Goal: Task Accomplishment & Management: Check status

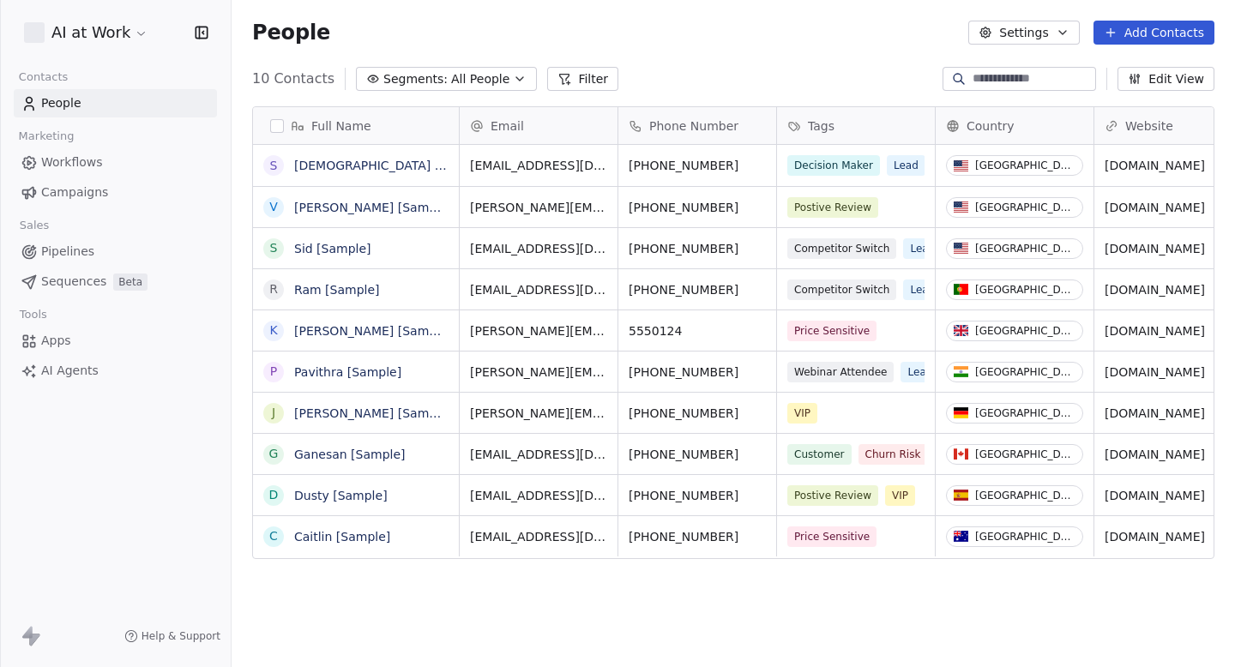
scroll to position [588, 1004]
click at [116, 192] on link "Campaigns" at bounding box center [115, 192] width 203 height 28
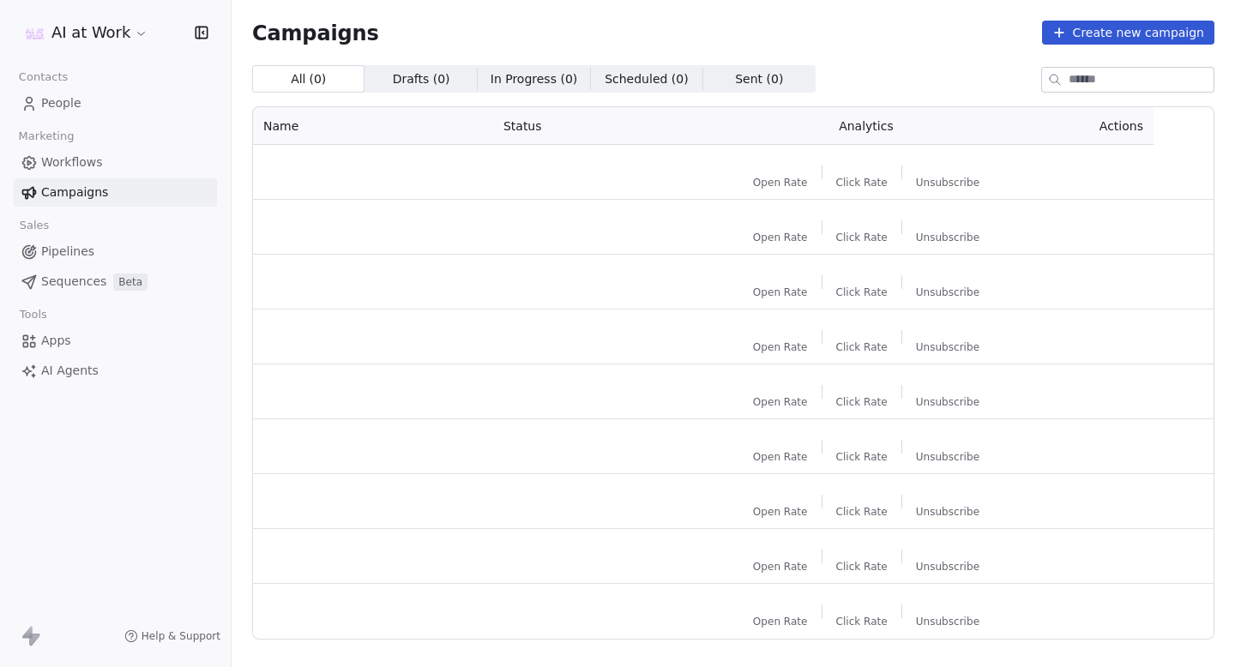
click at [89, 12] on div "AI at Work" at bounding box center [115, 32] width 231 height 65
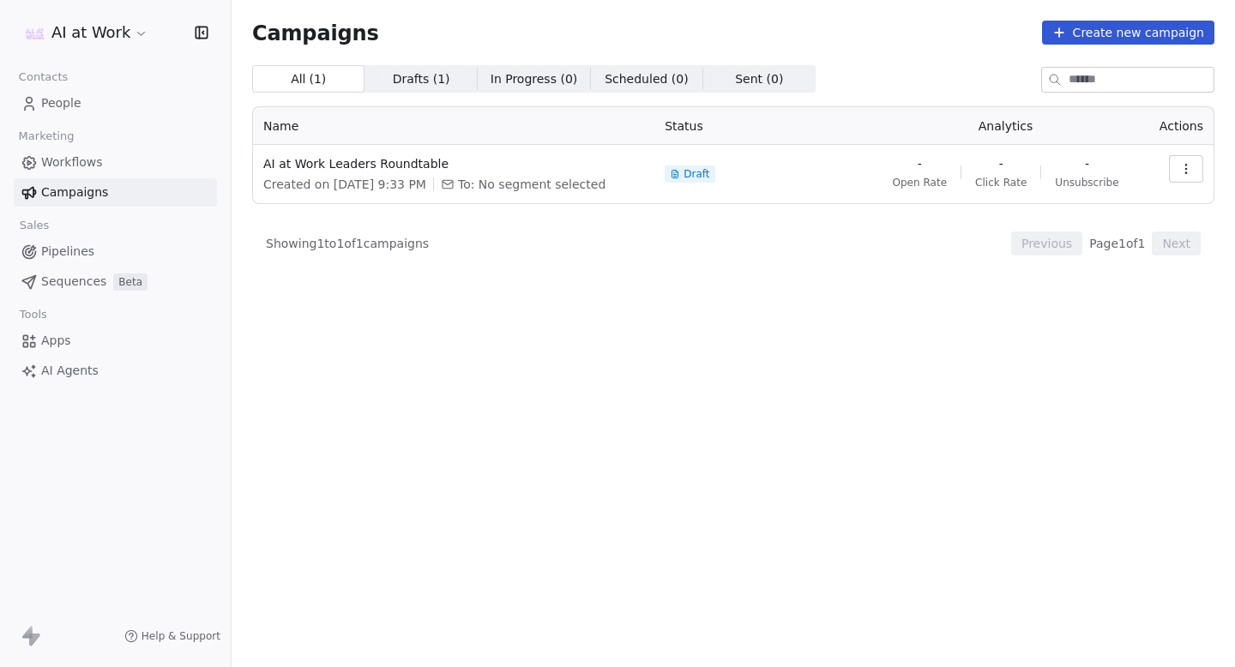
click at [89, 24] on html "AI at Work Contacts People Marketing Workflows Campaigns Sales Pipelines Sequen…" at bounding box center [617, 333] width 1235 height 667
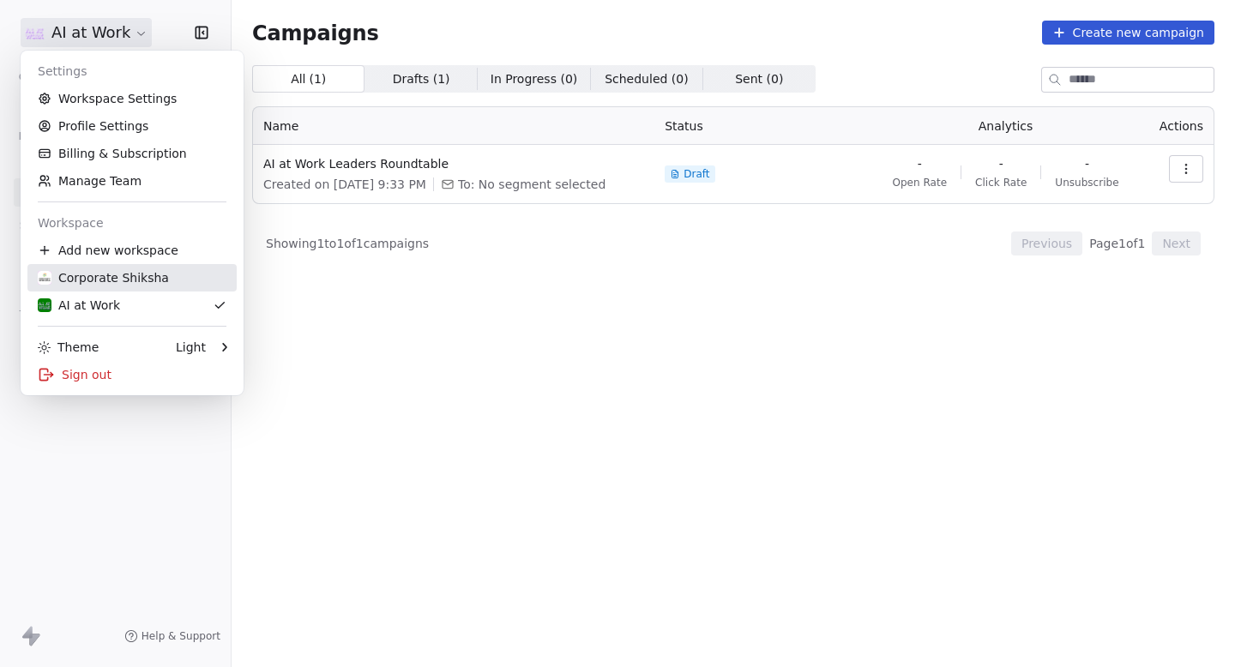
click at [161, 284] on div "Corporate Shiksha" at bounding box center [132, 277] width 189 height 17
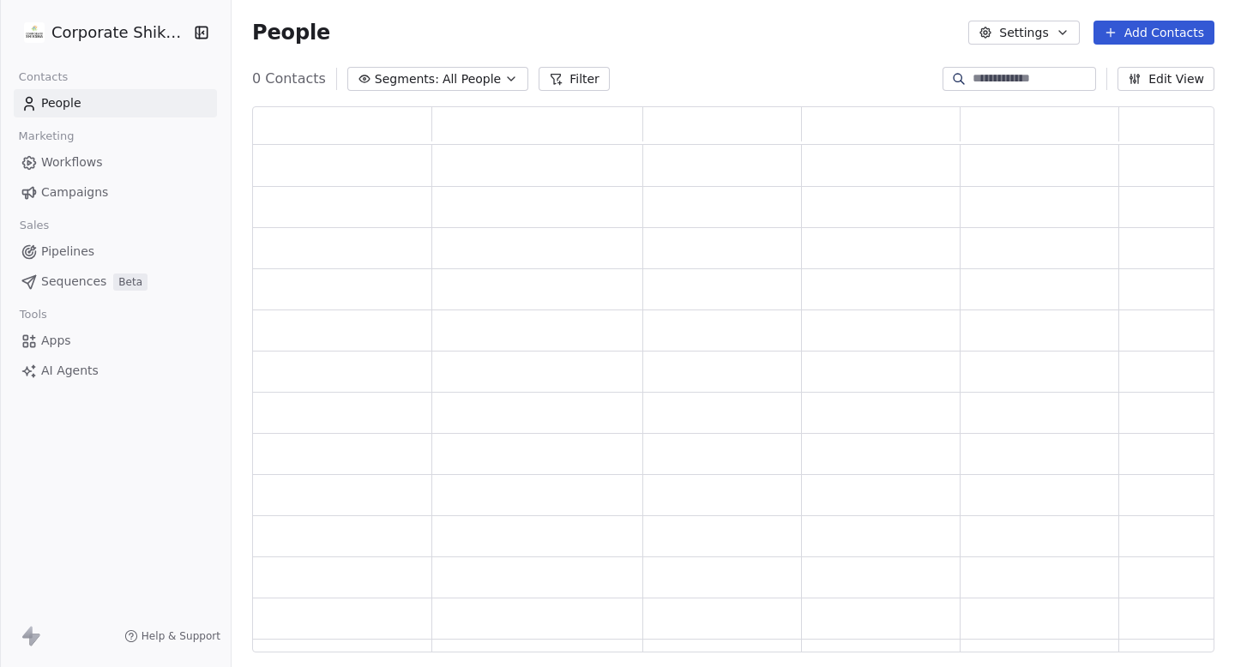
scroll to position [546, 962]
click at [106, 188] on link "Campaigns" at bounding box center [115, 192] width 203 height 28
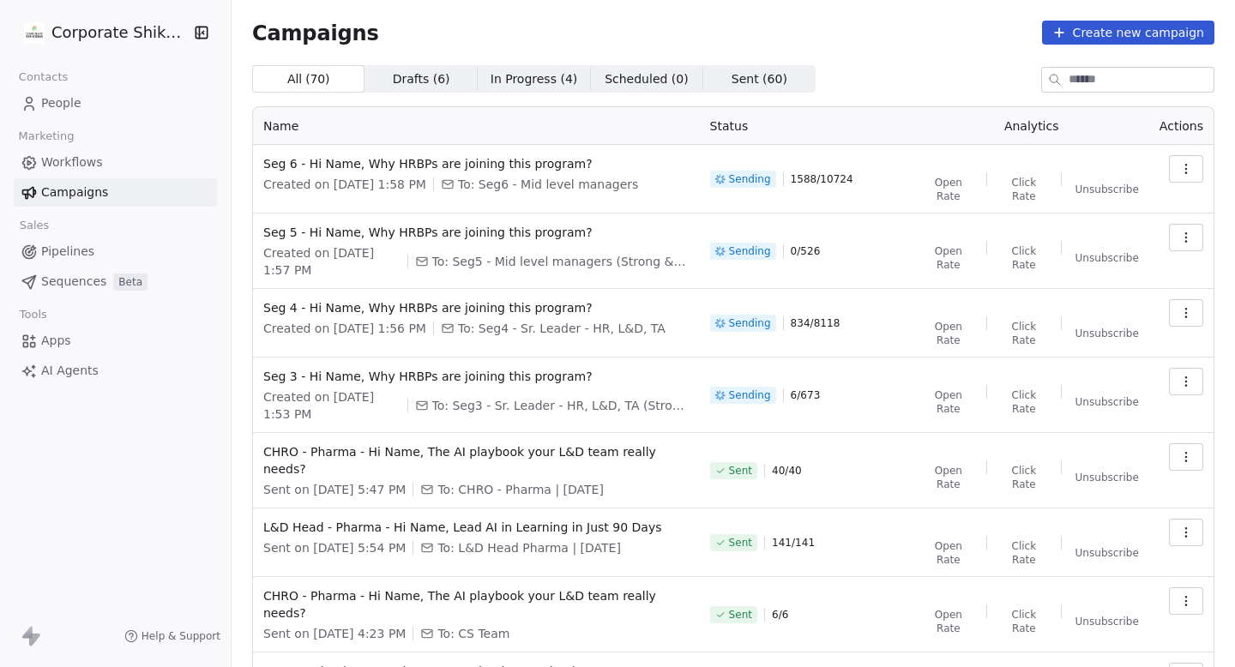
scroll to position [21, 0]
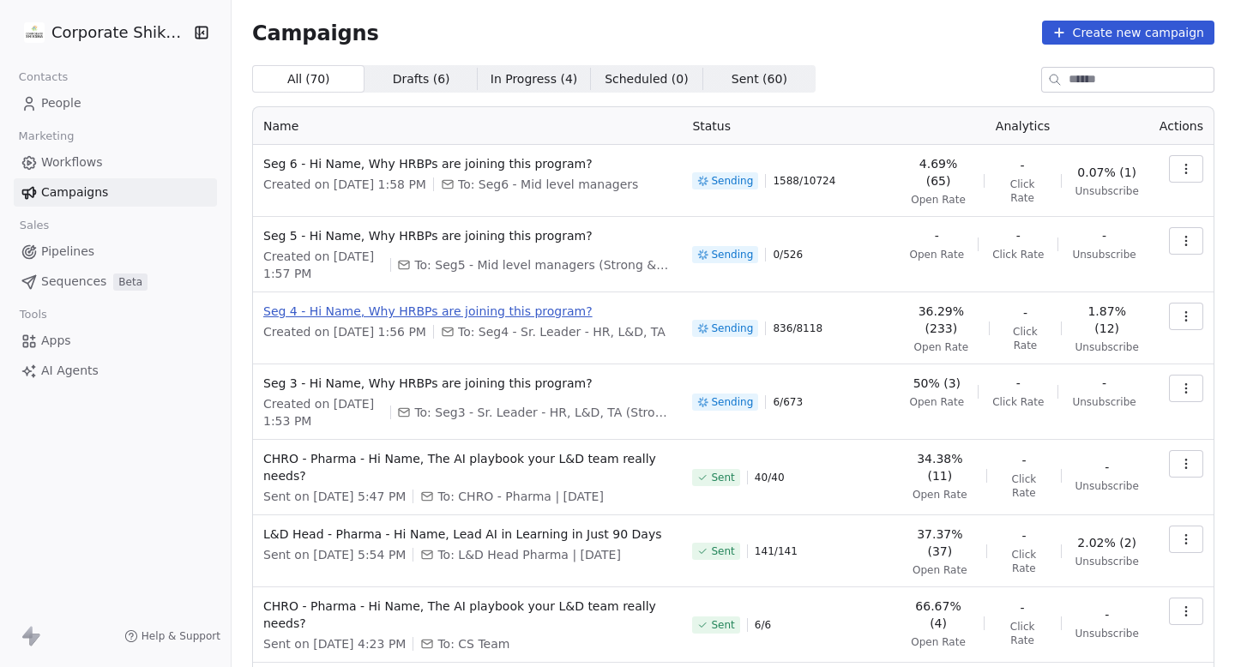
click at [555, 309] on span "Seg 4 - Hi Name, Why HRBPs are joining this program?" at bounding box center [467, 311] width 408 height 17
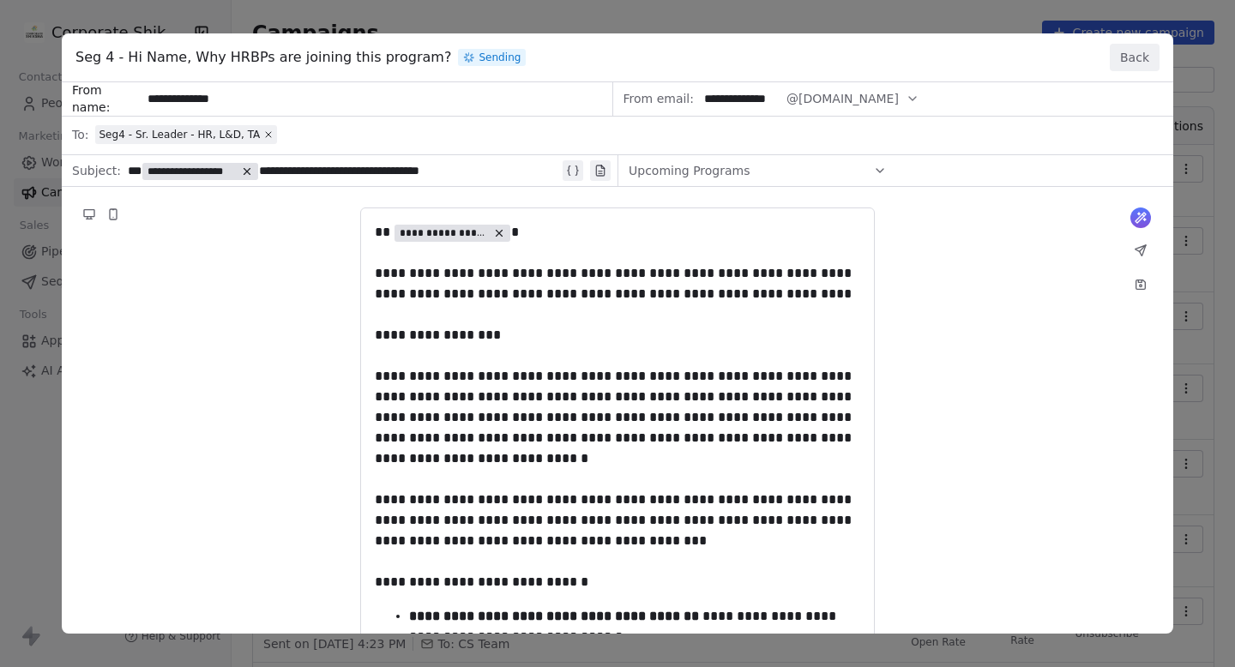
click at [1127, 54] on button "Back" at bounding box center [1135, 57] width 50 height 27
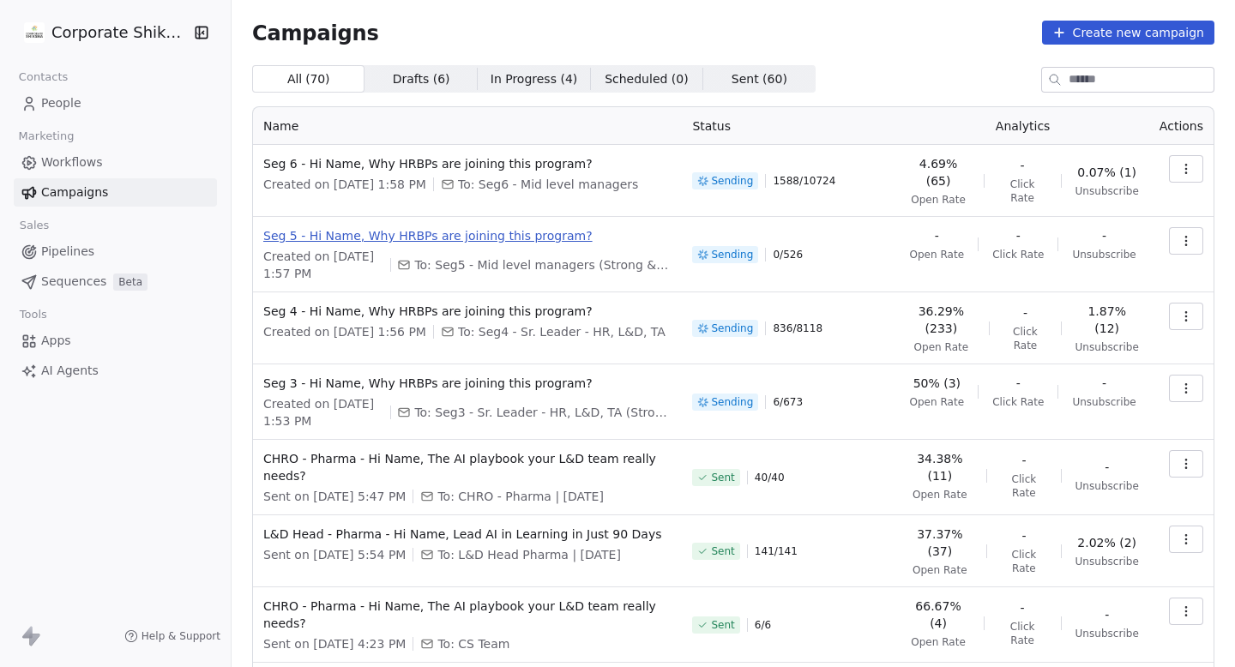
click at [540, 234] on span "Seg 5 - Hi Name, Why HRBPs are joining this program?" at bounding box center [467, 235] width 408 height 17
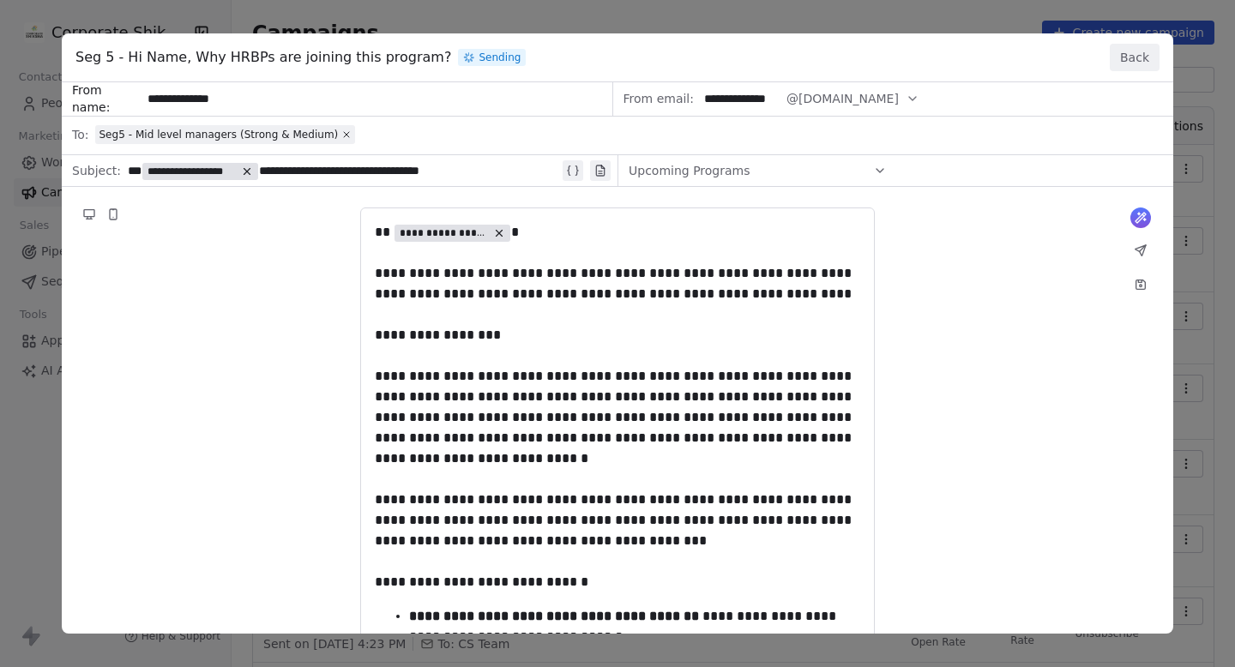
click at [1122, 61] on button "Back" at bounding box center [1135, 57] width 50 height 27
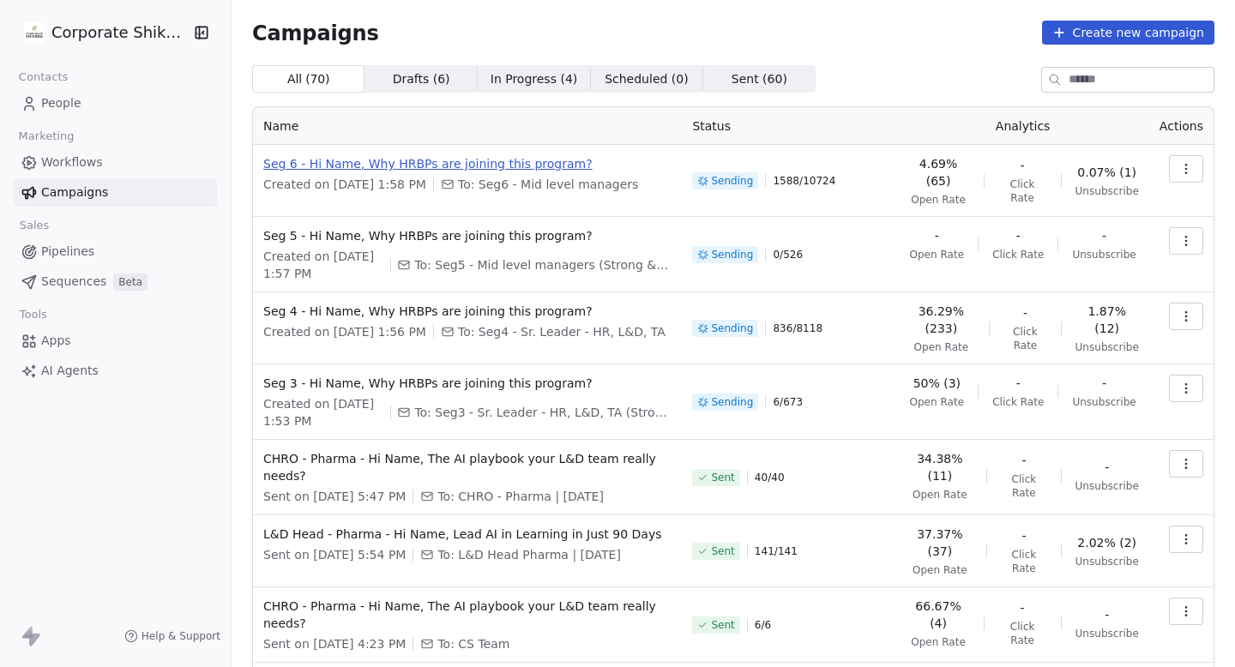
click at [546, 163] on span "Seg 6 - Hi Name, Why HRBPs are joining this program?" at bounding box center [467, 163] width 408 height 17
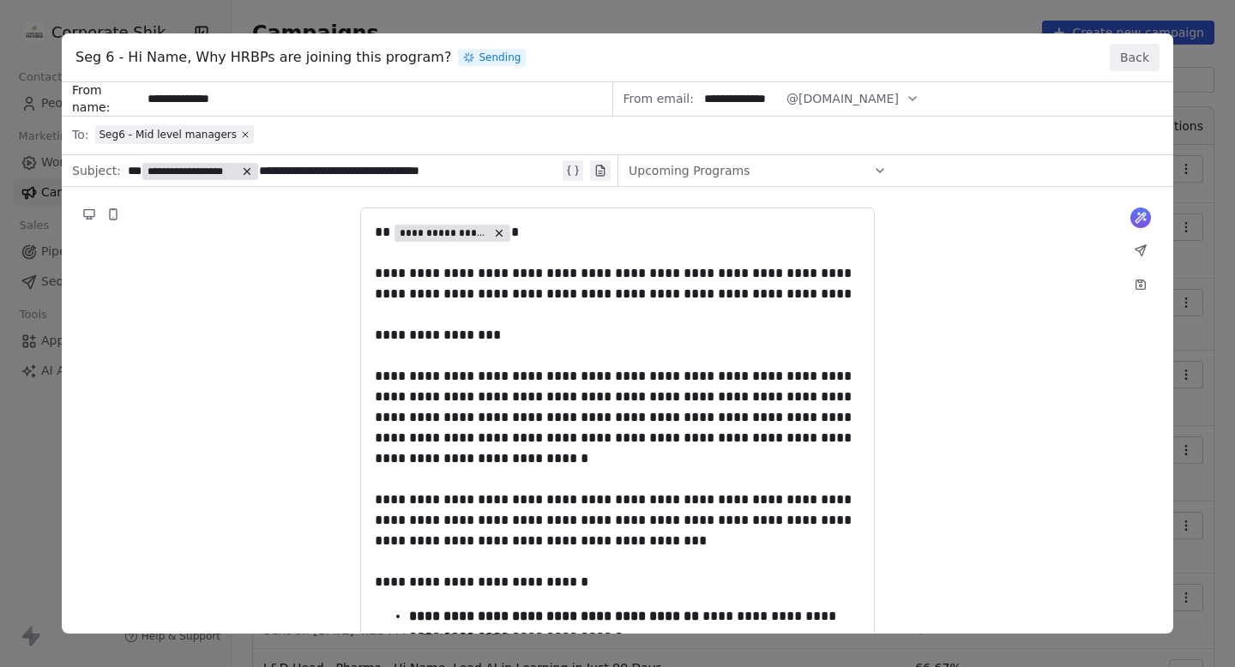
click at [1137, 48] on button "Back" at bounding box center [1135, 57] width 50 height 27
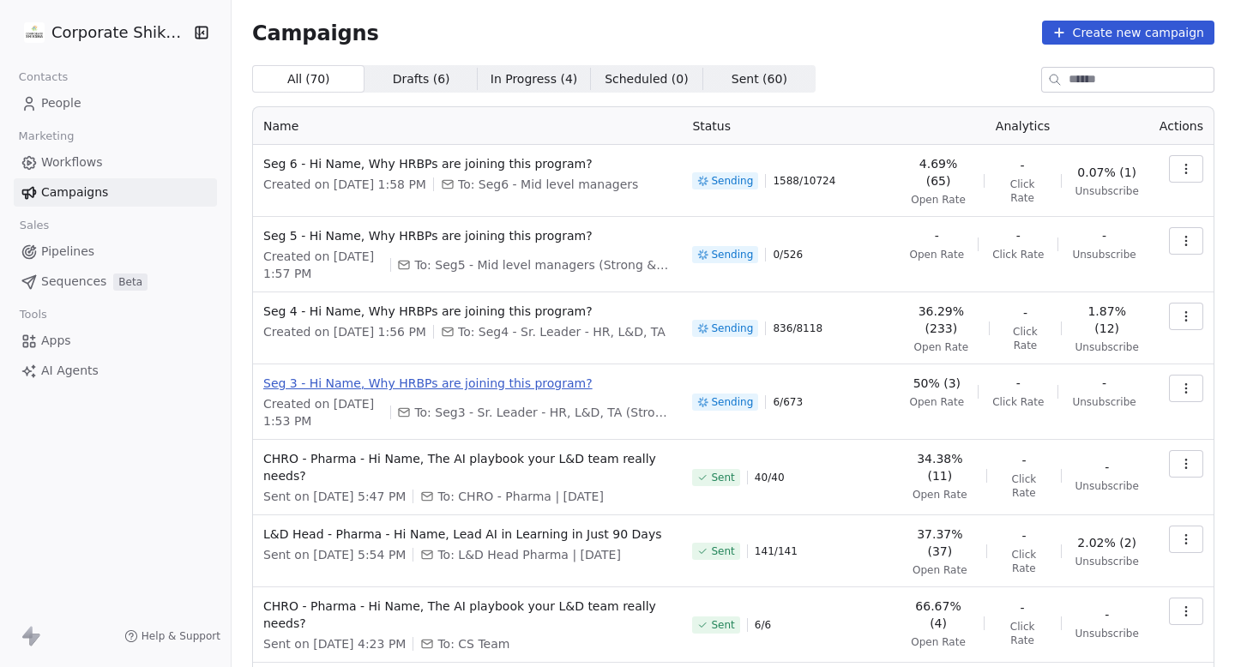
click at [448, 385] on span "Seg 3 - Hi Name, Why HRBPs are joining this program?" at bounding box center [467, 383] width 408 height 17
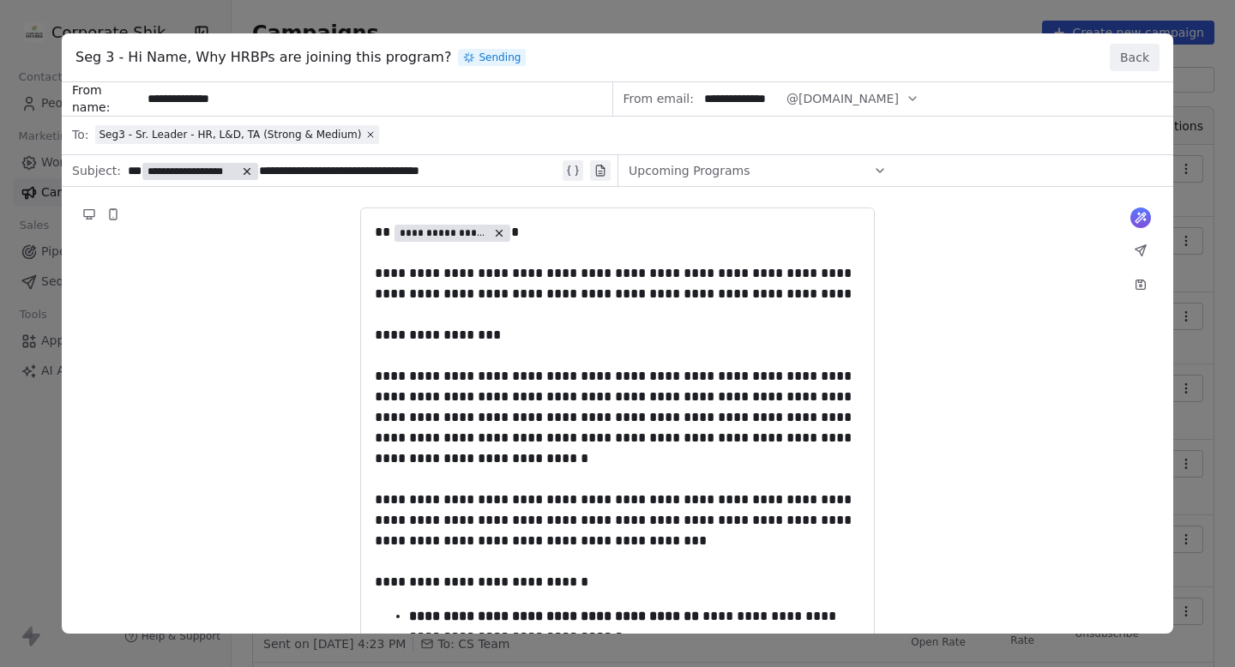
click at [1142, 70] on div "Seg 3 - Hi Name, Why HRBPs are joining this program? Sending Back" at bounding box center [618, 57] width 1112 height 49
click at [1142, 70] on button "Back" at bounding box center [1135, 57] width 50 height 27
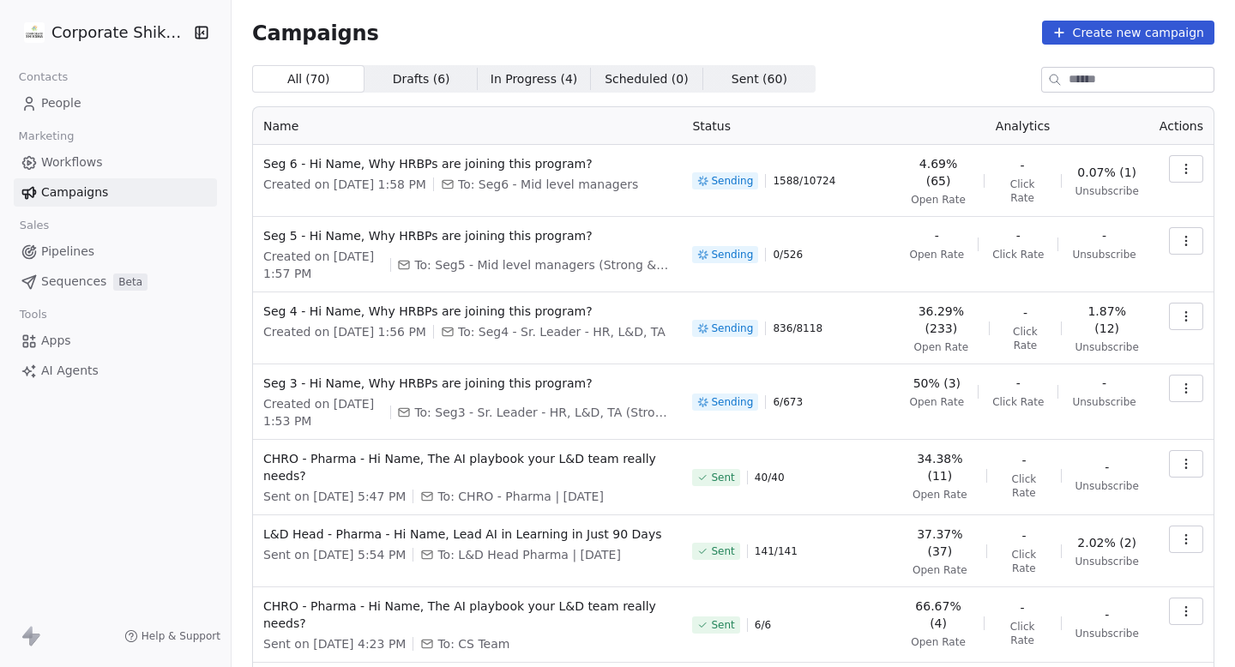
click at [118, 22] on html "Corporate Shiksha Contacts People Marketing Workflows Campaigns Sales Pipelines…" at bounding box center [617, 333] width 1235 height 667
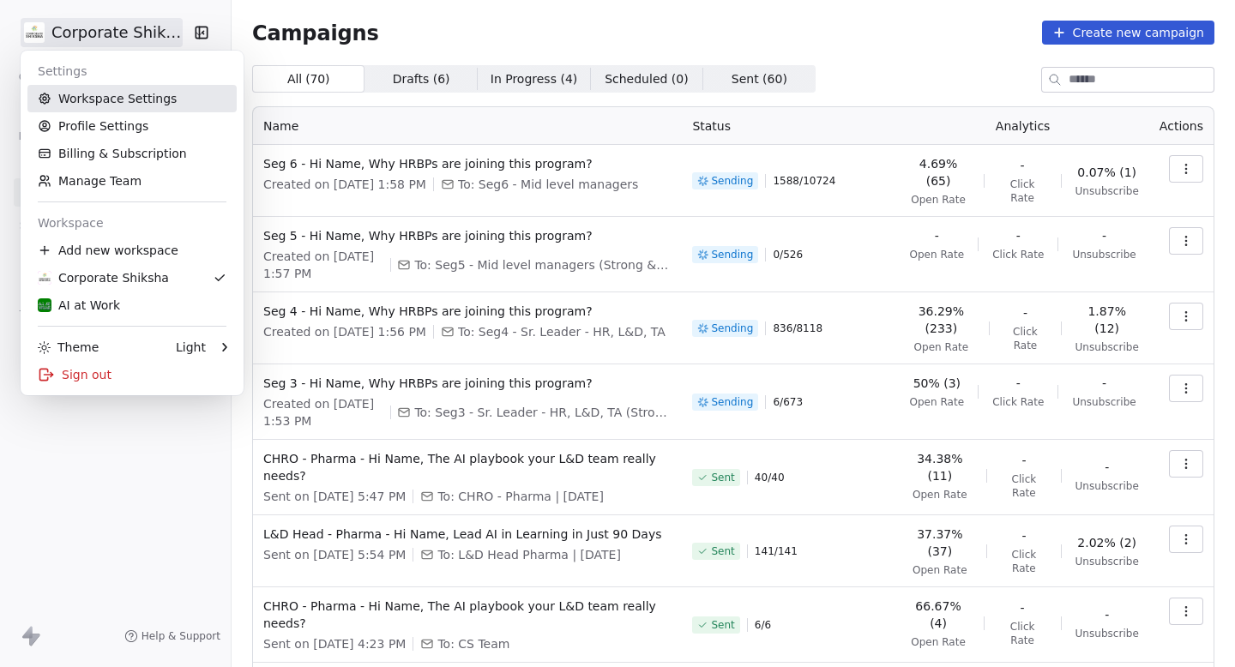
click at [101, 100] on link "Workspace Settings" at bounding box center [131, 98] width 209 height 27
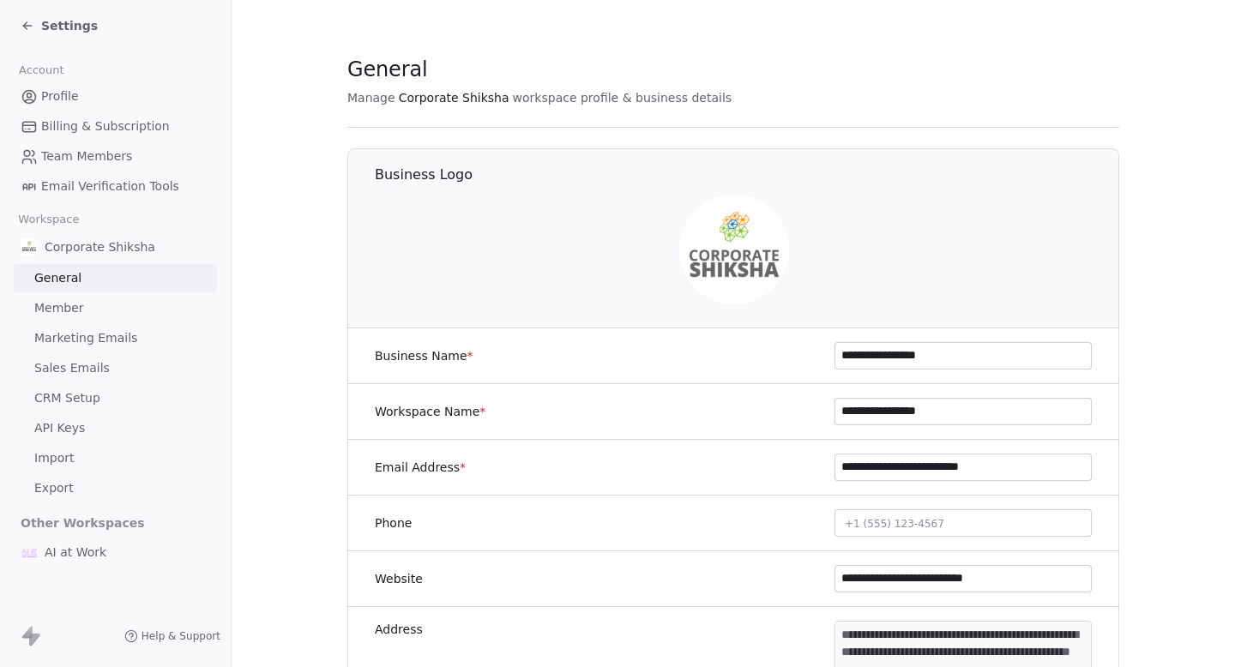
click at [112, 347] on span "Marketing Emails" at bounding box center [85, 338] width 103 height 18
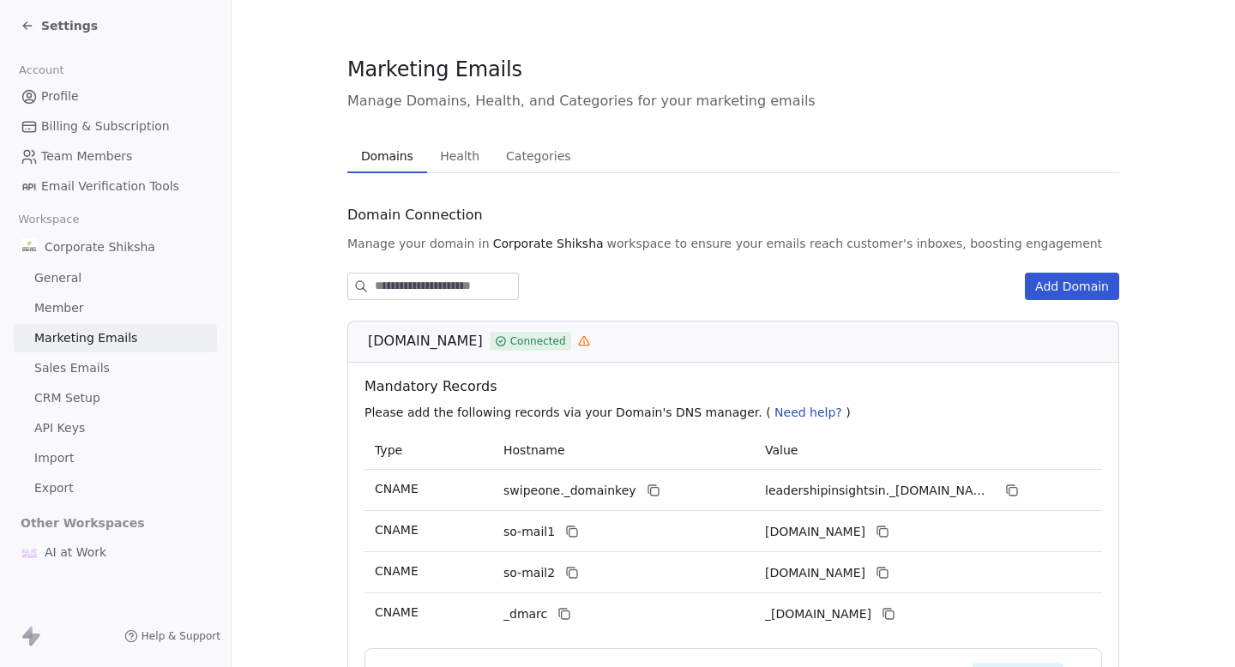
click at [452, 155] on span "Health" at bounding box center [459, 156] width 53 height 24
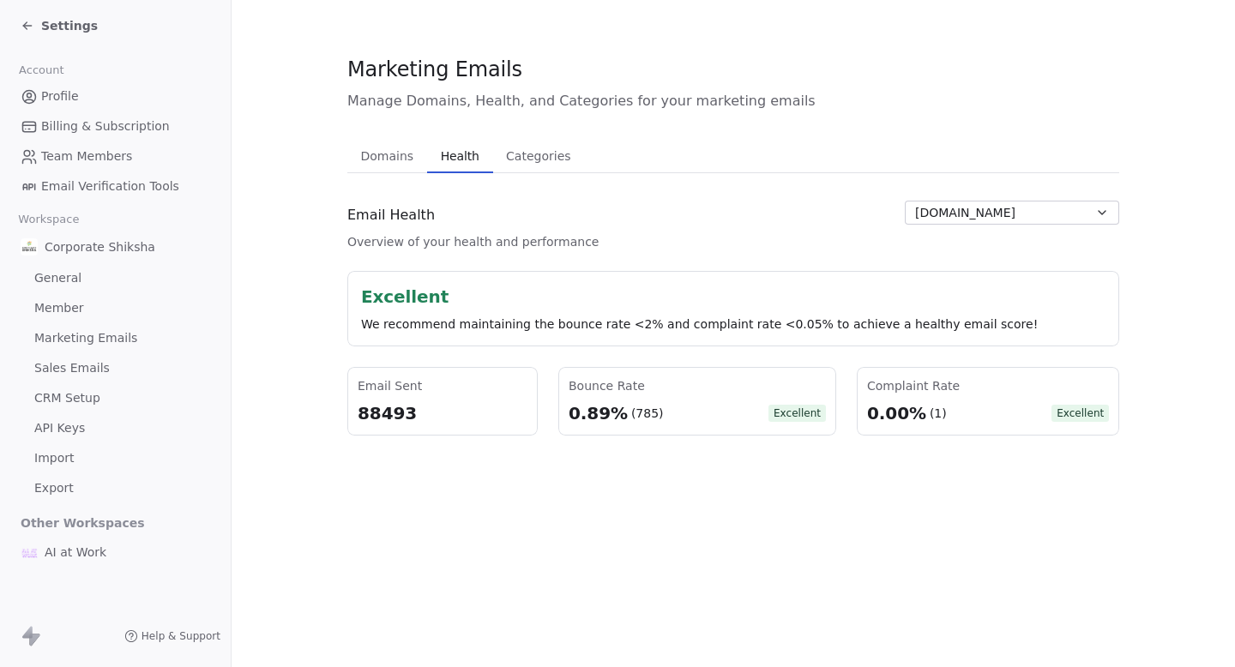
click at [47, 17] on span "Settings" at bounding box center [69, 25] width 57 height 17
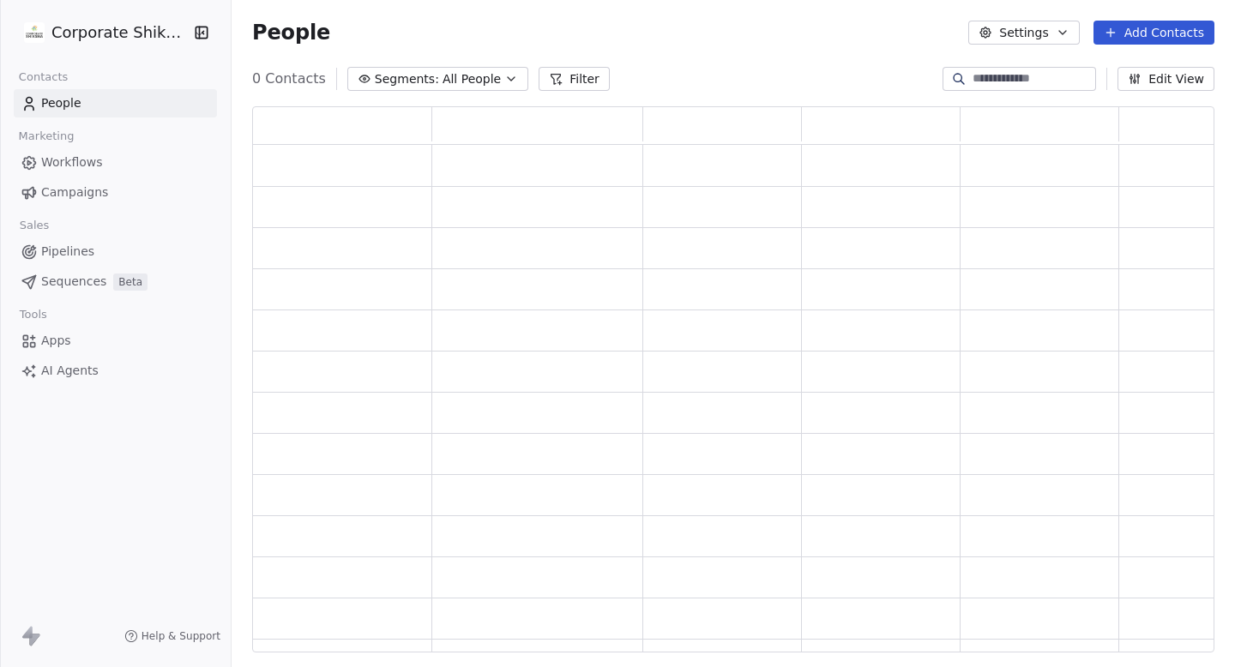
scroll to position [546, 962]
click at [79, 199] on span "Campaigns" at bounding box center [74, 193] width 67 height 18
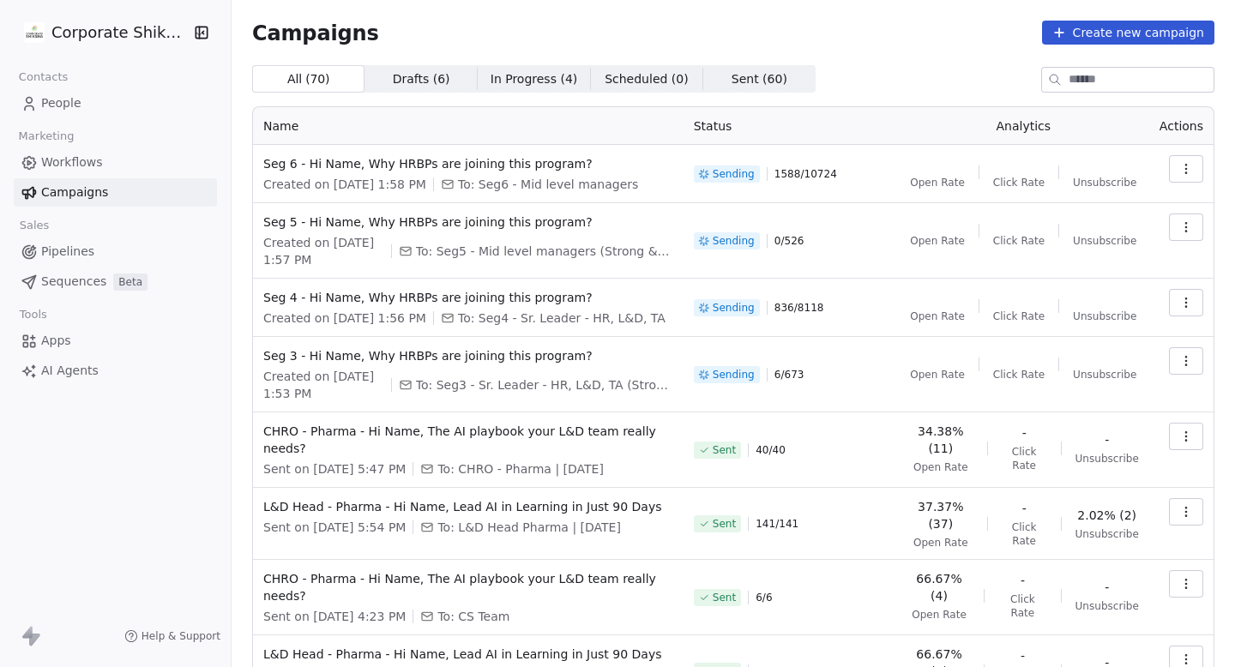
drag, startPoint x: 785, startPoint y: 309, endPoint x: 877, endPoint y: 309, distance: 91.8
click at [874, 309] on div "Sending 836 / 8118" at bounding box center [791, 308] width 194 height 38
click at [877, 309] on div "Sending 836 / 8118" at bounding box center [791, 308] width 194 height 38
click at [873, 63] on div "Campaigns Create new campaign All ( 70 ) All ( 70 ) Drafts ( 6 ) Drafts ( 6 ) I…" at bounding box center [733, 456] width 962 height 870
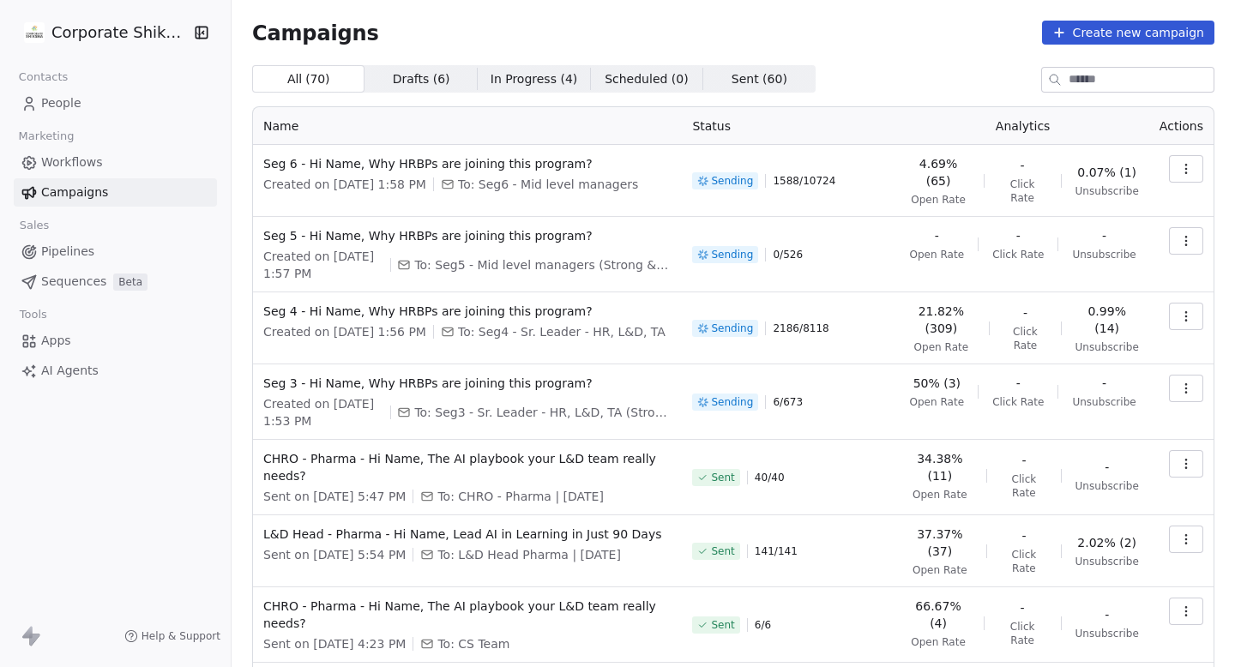
click at [894, 62] on div "Campaigns Create new campaign All ( 70 ) All ( 70 ) Drafts ( 6 ) Drafts ( 6 ) I…" at bounding box center [733, 476] width 962 height 911
drag, startPoint x: 702, startPoint y: 131, endPoint x: 771, endPoint y: 131, distance: 69.5
click at [769, 131] on th "Status" at bounding box center [789, 126] width 214 height 38
click at [771, 131] on th "Status" at bounding box center [789, 126] width 214 height 38
